Goal: Task Accomplishment & Management: Manage account settings

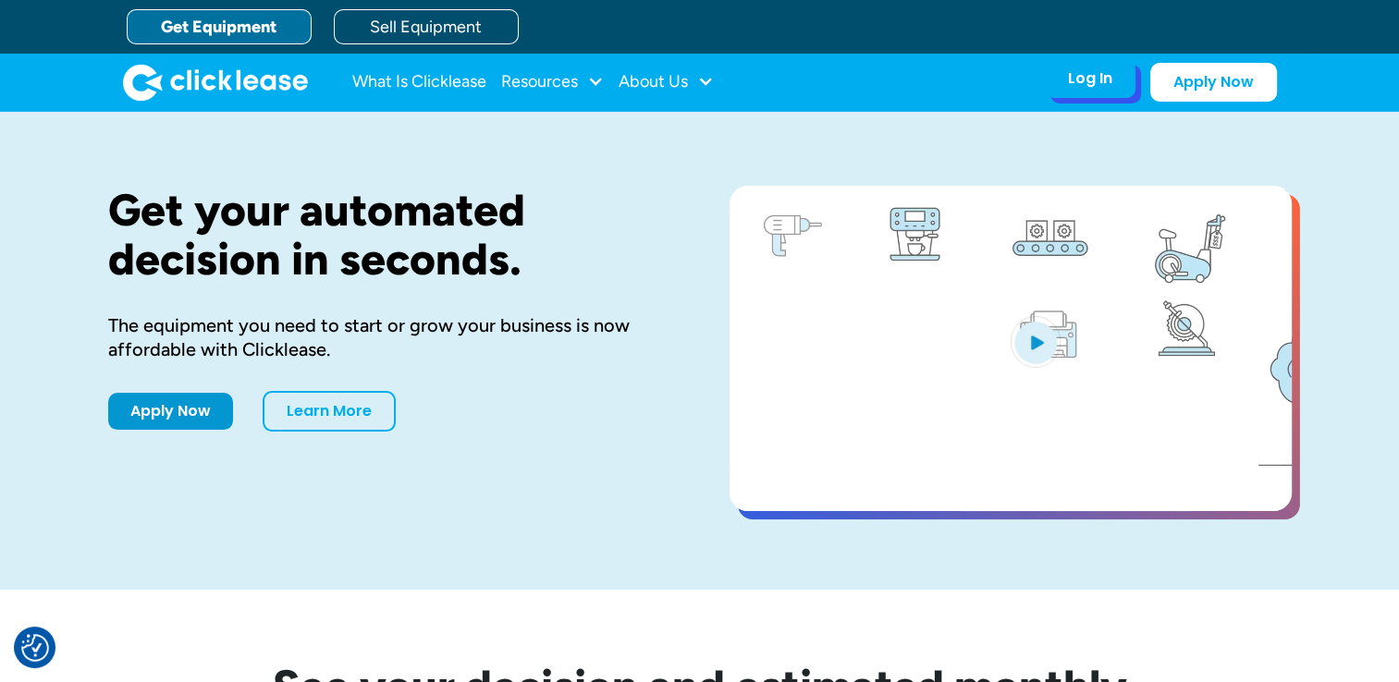
click at [1102, 79] on div "Log In" at bounding box center [1090, 78] width 44 height 18
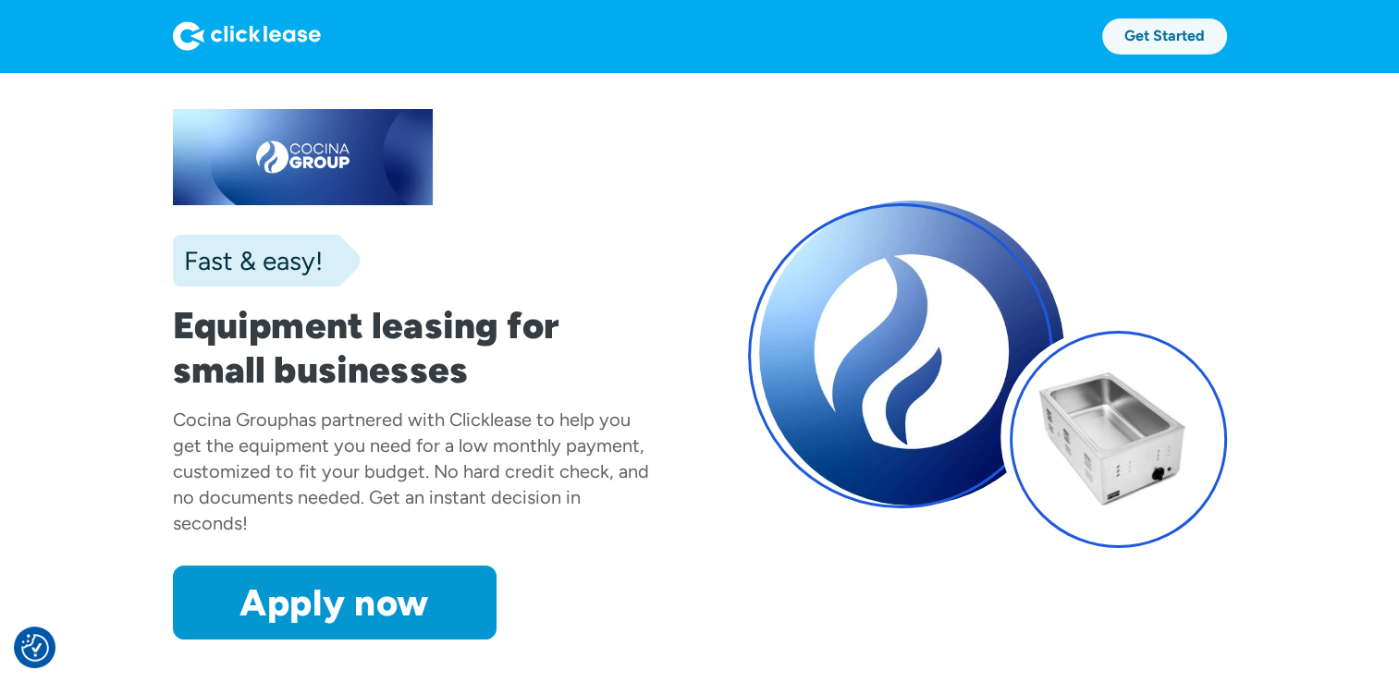
click at [1161, 43] on link "Get Started" at bounding box center [1164, 36] width 125 height 36
click at [241, 33] on img at bounding box center [247, 36] width 148 height 30
click at [239, 31] on img at bounding box center [247, 36] width 148 height 30
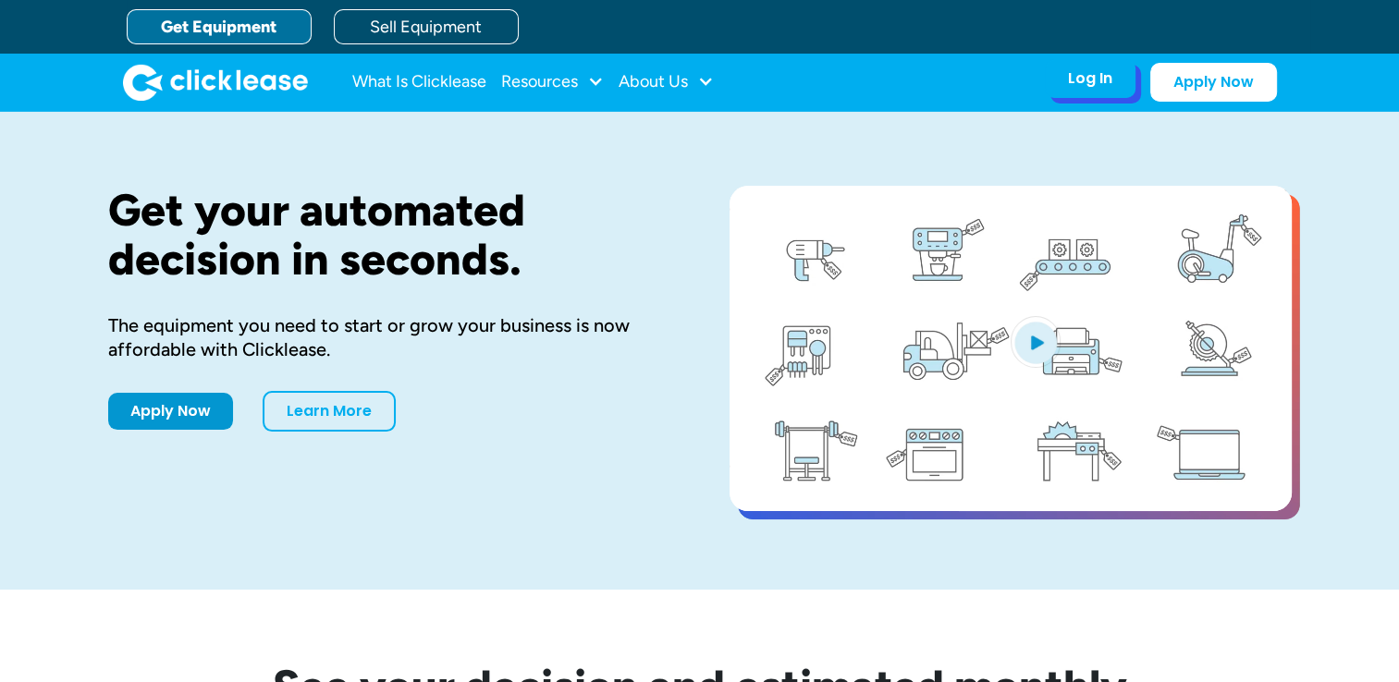
click at [1110, 91] on div "Log In Account login I use Clicklease to get my equipment Partner Portal I offe…" at bounding box center [1090, 78] width 91 height 39
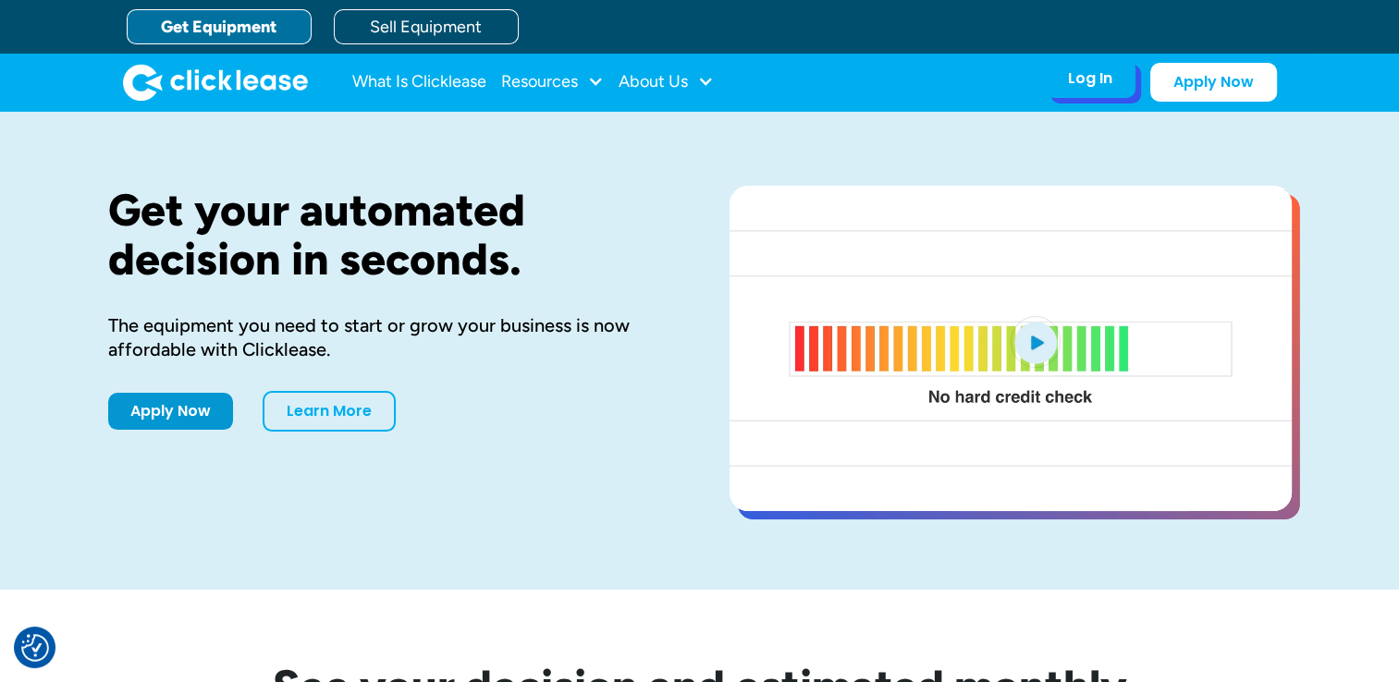
click at [1096, 79] on div "Log In" at bounding box center [1090, 78] width 44 height 18
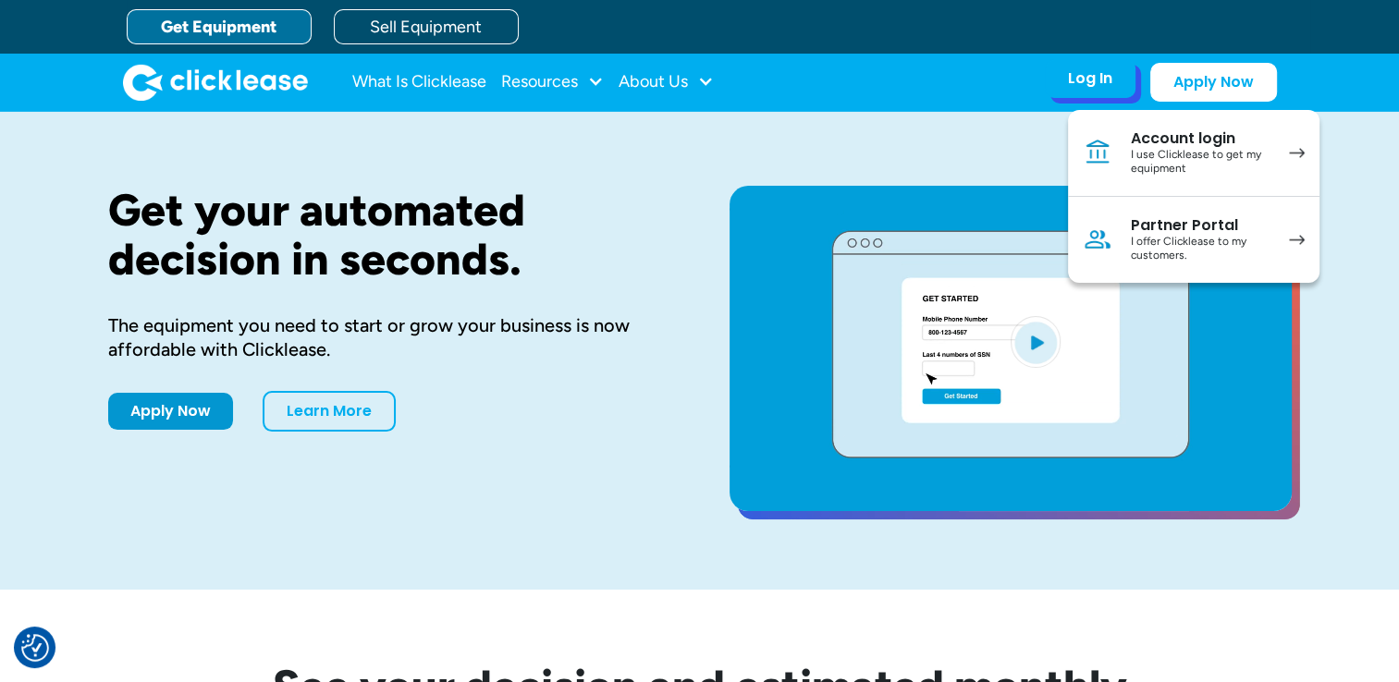
click at [1181, 142] on div "Account login" at bounding box center [1201, 138] width 140 height 18
